Goal: Information Seeking & Learning: Learn about a topic

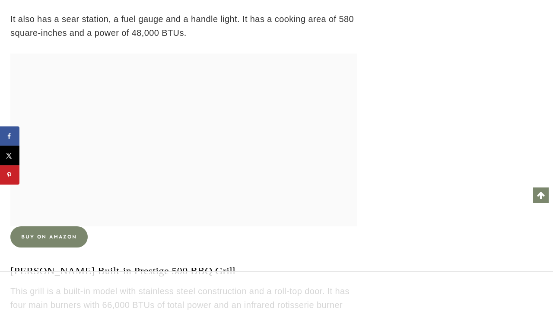
scroll to position [3259, 0]
